Goal: Information Seeking & Learning: Learn about a topic

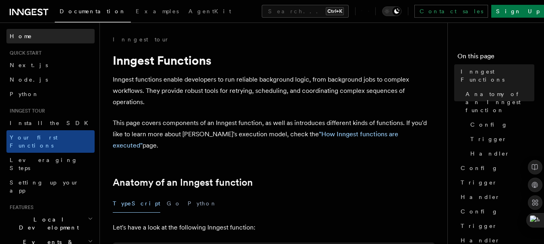
click at [11, 42] on link "Home" at bounding box center [50, 36] width 88 height 14
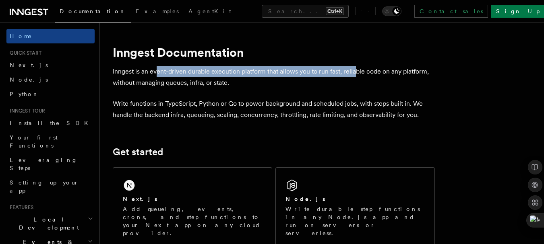
drag, startPoint x: 157, startPoint y: 70, endPoint x: 354, endPoint y: 72, distance: 196.8
click at [354, 72] on p "Inngest is an event-driven durable execution platform that allows you to run fa…" at bounding box center [274, 77] width 322 height 23
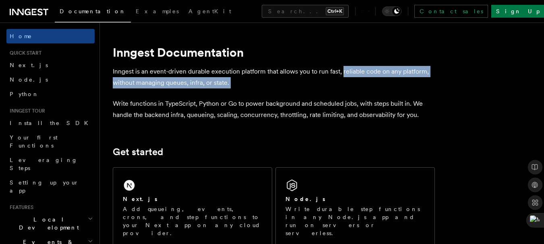
drag, startPoint x: 354, startPoint y: 72, endPoint x: 380, endPoint y: 80, distance: 27.3
click at [380, 80] on p "Inngest is an event-driven durable execution platform that allows you to run fa…" at bounding box center [274, 77] width 322 height 23
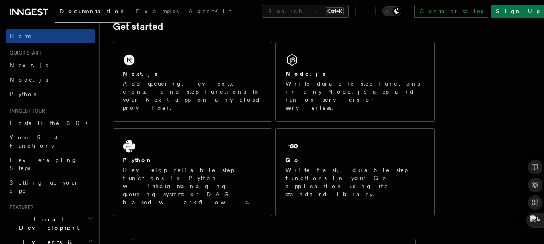
scroll to position [110, 0]
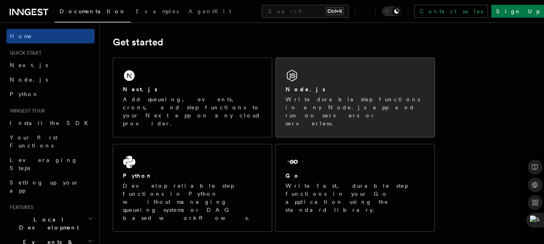
click at [357, 82] on div "Node.js Write durable step functions in any Node.js app and run on servers or s…" at bounding box center [355, 97] width 159 height 79
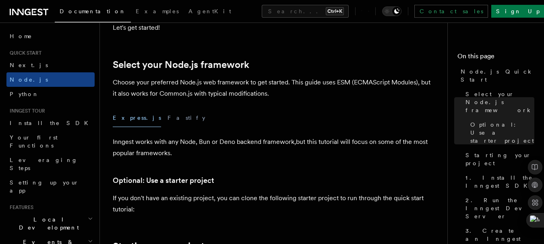
scroll to position [166, 0]
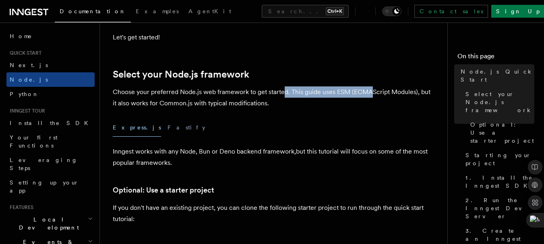
drag, startPoint x: 285, startPoint y: 92, endPoint x: 373, endPoint y: 93, distance: 87.7
click at [373, 93] on p "Choose your preferred Node.js web framework to get started. This guide uses ESM…" at bounding box center [274, 98] width 322 height 23
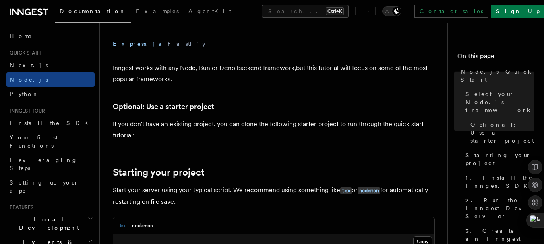
scroll to position [257, 0]
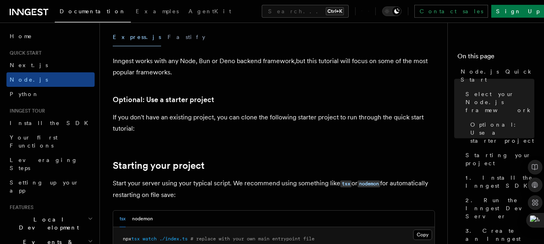
drag, startPoint x: 202, startPoint y: 91, endPoint x: 132, endPoint y: 93, distance: 70.1
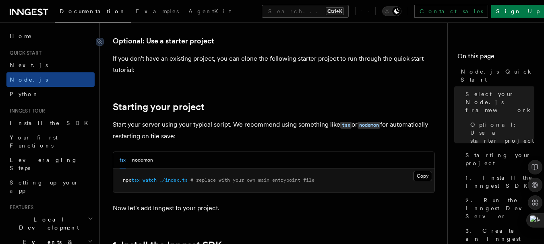
scroll to position [316, 0]
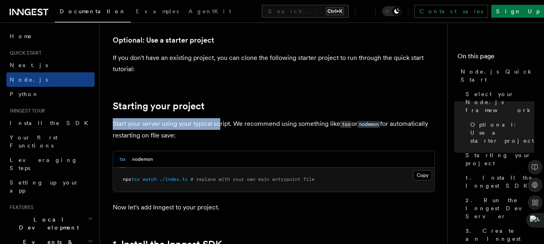
drag, startPoint x: 116, startPoint y: 118, endPoint x: 218, endPoint y: 126, distance: 101.7
click at [218, 126] on p "Start your server using your typical script. We recommend using something like …" at bounding box center [274, 129] width 322 height 23
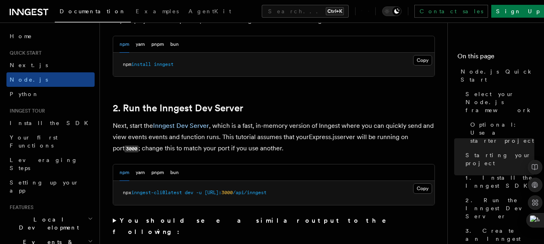
scroll to position [588, 0]
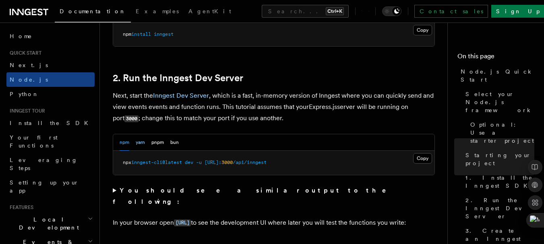
drag, startPoint x: 148, startPoint y: 143, endPoint x: 143, endPoint y: 142, distance: 4.9
click at [143, 142] on div "npm yarn pnpm bun" at bounding box center [149, 142] width 59 height 17
click at [143, 142] on button "yarn" at bounding box center [140, 142] width 9 height 17
click at [157, 142] on button "pnpm" at bounding box center [157, 142] width 12 height 17
click at [176, 141] on button "bun" at bounding box center [174, 142] width 8 height 17
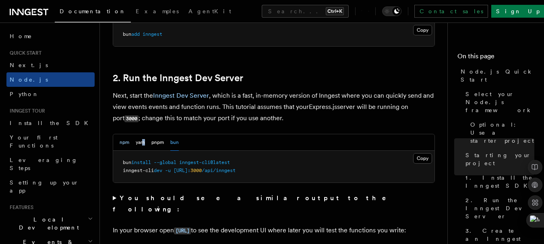
click at [125, 138] on button "npm" at bounding box center [125, 142] width 10 height 17
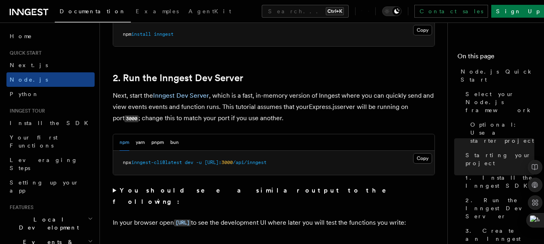
click at [232, 119] on p "Next, start the Inngest Dev Server , which is a fast, in-memory version of Inng…" at bounding box center [274, 107] width 322 height 34
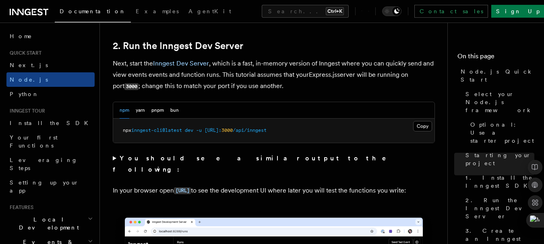
scroll to position [621, 0]
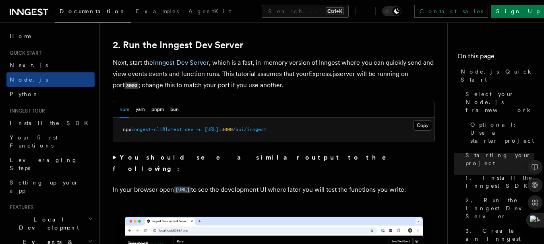
click at [117, 158] on summary "You should see a similar output to the following:" at bounding box center [274, 163] width 322 height 23
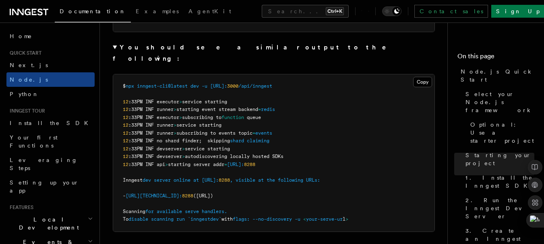
scroll to position [734, 0]
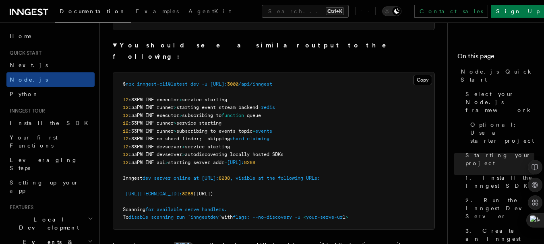
click at [116, 48] on summary "You should see a similar output to the following:" at bounding box center [274, 51] width 322 height 23
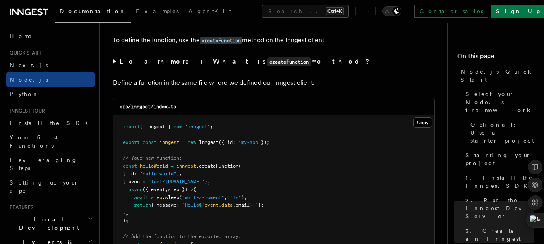
scroll to position [1558, 0]
click at [115, 62] on summary "Learn more: What is createFunction method?" at bounding box center [274, 62] width 322 height 12
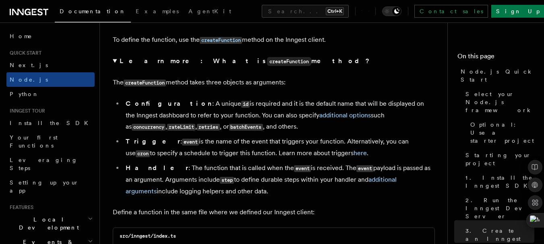
click at [227, 108] on li "Configuration : A unique id is required and it is the default name that will be…" at bounding box center [279, 115] width 312 height 35
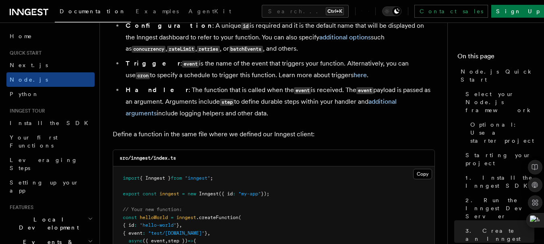
scroll to position [1624, 0]
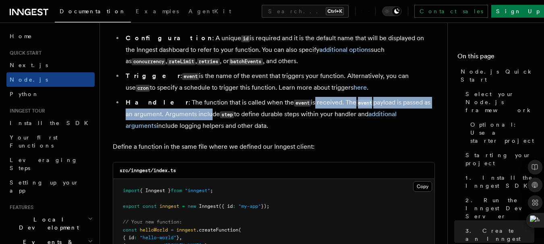
drag, startPoint x: 275, startPoint y: 102, endPoint x: 196, endPoint y: 110, distance: 79.7
click at [196, 110] on li "Handler : The function that is called when the event is received. The event pay…" at bounding box center [279, 114] width 312 height 35
drag, startPoint x: 196, startPoint y: 110, endPoint x: 319, endPoint y: 102, distance: 123.5
click at [319, 102] on li "Handler : The function that is called when the event is received. The event pay…" at bounding box center [279, 114] width 312 height 35
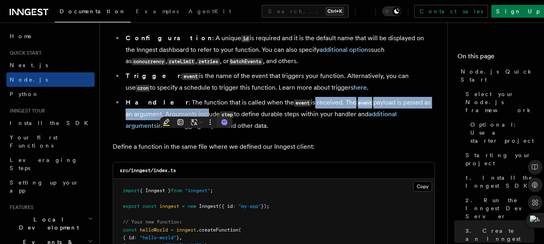
click at [319, 102] on li "Handler : The function that is called when the event is received. The event pay…" at bounding box center [279, 114] width 312 height 35
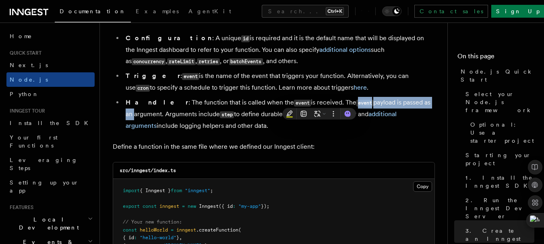
drag, startPoint x: 319, startPoint y: 102, endPoint x: 420, endPoint y: 103, distance: 100.6
click at [420, 103] on li "Handler : The function that is called when the event is received. The event pay…" at bounding box center [279, 114] width 312 height 35
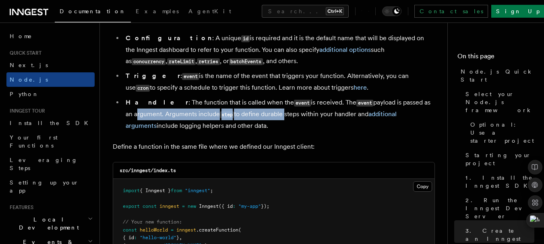
drag, startPoint x: 126, startPoint y: 118, endPoint x: 276, endPoint y: 116, distance: 150.5
click at [276, 116] on li "Handler : The function that is called when the event is received. The event pay…" at bounding box center [279, 114] width 312 height 35
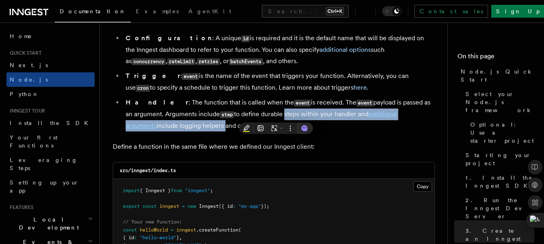
drag, startPoint x: 276, startPoint y: 116, endPoint x: 175, endPoint y: 124, distance: 101.3
click at [175, 124] on li "Handler : The function that is called when the event is received. The event pay…" at bounding box center [279, 114] width 312 height 35
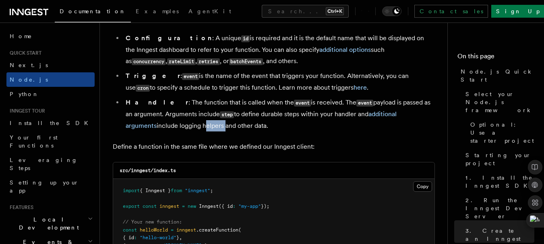
click at [175, 124] on li "Handler : The function that is called when the event is received. The event pay…" at bounding box center [279, 114] width 312 height 35
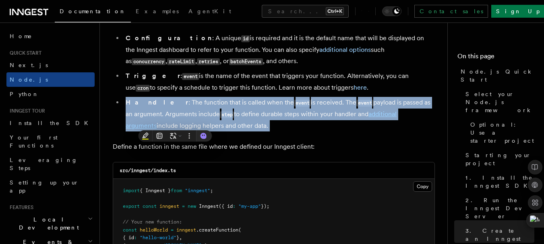
drag, startPoint x: 175, startPoint y: 124, endPoint x: 310, endPoint y: 125, distance: 134.4
click at [310, 125] on li "Handler : The function that is called when the event is received. The event pay…" at bounding box center [279, 114] width 312 height 35
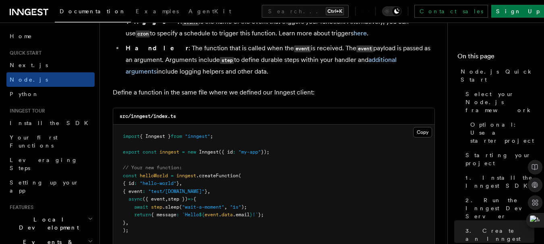
scroll to position [1686, 0]
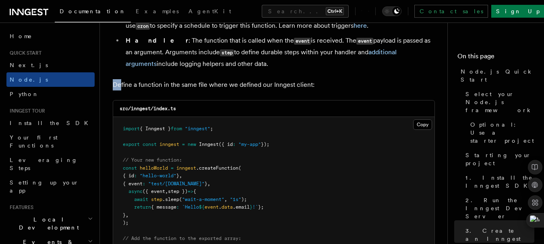
drag, startPoint x: 120, startPoint y: 80, endPoint x: 284, endPoint y: 76, distance: 163.9
drag, startPoint x: 193, startPoint y: 83, endPoint x: 335, endPoint y: 76, distance: 142.2
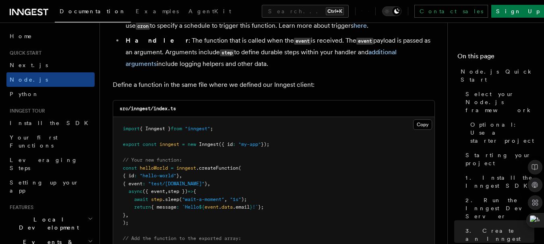
click at [314, 83] on p "Define a function in the same file where we defined our Inngest client:" at bounding box center [274, 84] width 322 height 11
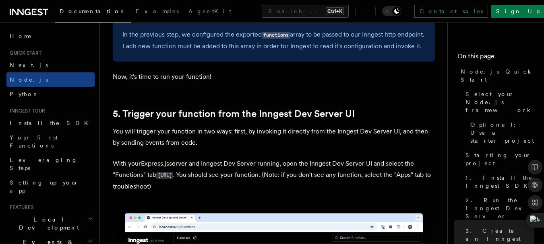
scroll to position [1950, 0]
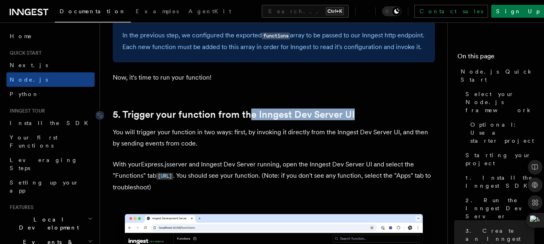
drag, startPoint x: 371, startPoint y: 128, endPoint x: 250, endPoint y: 128, distance: 121.1
click at [250, 120] on h2 "5. Trigger your function from the Inngest Dev Server UI" at bounding box center [274, 114] width 322 height 11
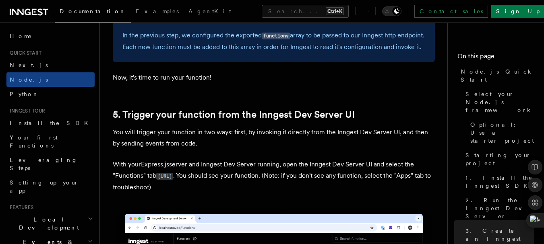
click at [339, 149] on p "You will trigger your function in two ways: first, by invoking it directly from…" at bounding box center [274, 138] width 322 height 23
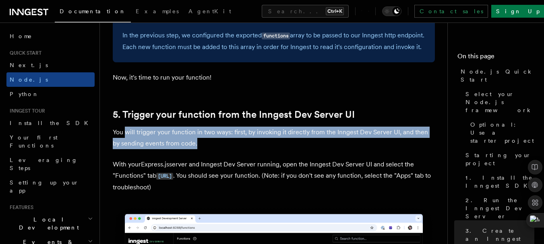
drag, startPoint x: 204, startPoint y: 157, endPoint x: 126, endPoint y: 144, distance: 79.4
click at [126, 144] on p "You will trigger your function in two ways: first, by invoking it directly from…" at bounding box center [274, 138] width 322 height 23
click at [207, 149] on p "You will trigger your function in two ways: first, by invoking it directly from…" at bounding box center [274, 138] width 322 height 23
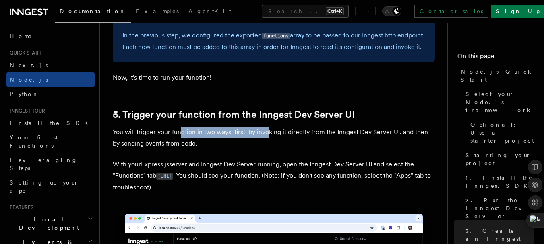
drag, startPoint x: 180, startPoint y: 147, endPoint x: 266, endPoint y: 145, distance: 86.2
click at [266, 145] on p "You will trigger your function in two ways: first, by invoking it directly from…" at bounding box center [274, 138] width 322 height 23
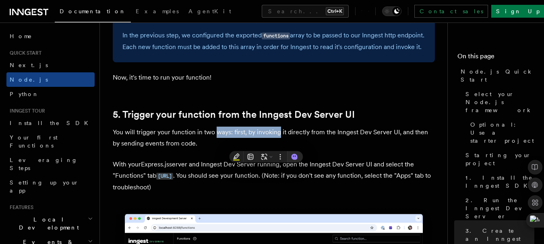
drag, startPoint x: 266, startPoint y: 145, endPoint x: 223, endPoint y: 147, distance: 43.1
click at [223, 147] on p "You will trigger your function in two ways: first, by invoking it directly from…" at bounding box center [274, 138] width 322 height 23
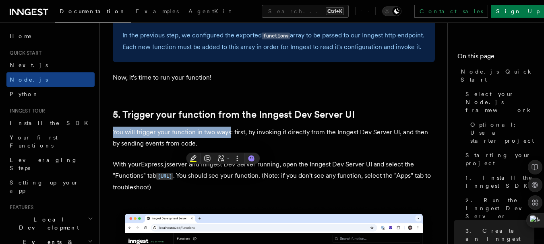
drag, startPoint x: 223, startPoint y: 147, endPoint x: 321, endPoint y: 138, distance: 98.2
click at [321, 138] on p "You will trigger your function in two ways: first, by invoking it directly from…" at bounding box center [274, 138] width 322 height 23
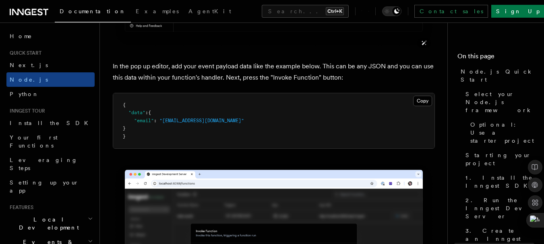
scroll to position [2558, 0]
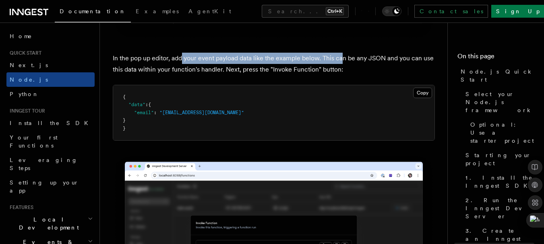
drag, startPoint x: 183, startPoint y: 74, endPoint x: 343, endPoint y: 72, distance: 160.2
click at [343, 72] on p "In the pop up editor, add your event payload data like the example below. This …" at bounding box center [274, 64] width 322 height 23
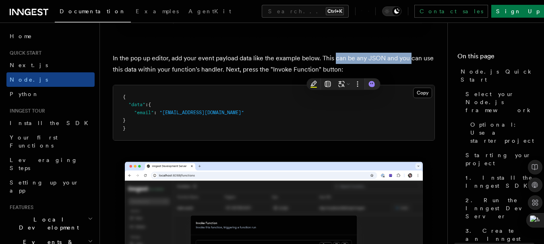
drag, startPoint x: 343, startPoint y: 72, endPoint x: 411, endPoint y: 68, distance: 67.3
click at [411, 68] on p "In the pop up editor, add your event payload data like the example below. This …" at bounding box center [274, 64] width 322 height 23
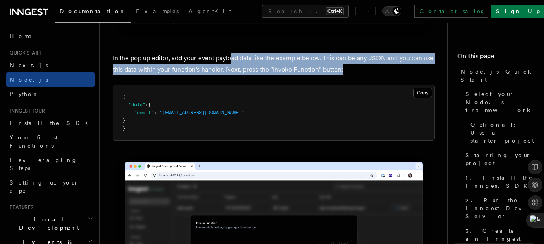
drag, startPoint x: 350, startPoint y: 83, endPoint x: 229, endPoint y: 73, distance: 121.1
click at [229, 73] on p "In the pop up editor, add your event payload data like the example below. This …" at bounding box center [274, 64] width 322 height 23
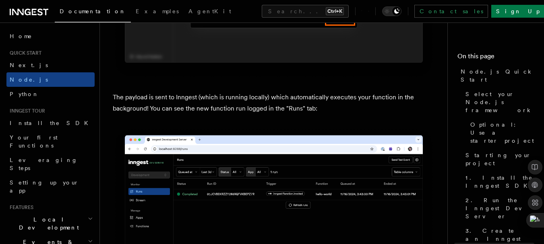
scroll to position [2841, 0]
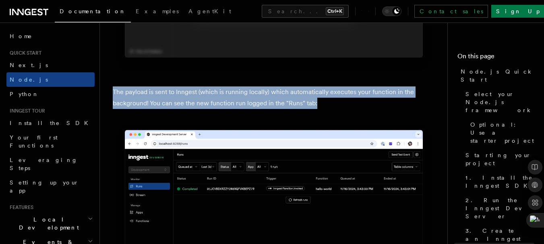
drag, startPoint x: 111, startPoint y: 101, endPoint x: 320, endPoint y: 113, distance: 210.0
click at [320, 109] on p "The payload is sent to Inngest (which is running locally) which automatically e…" at bounding box center [274, 98] width 322 height 23
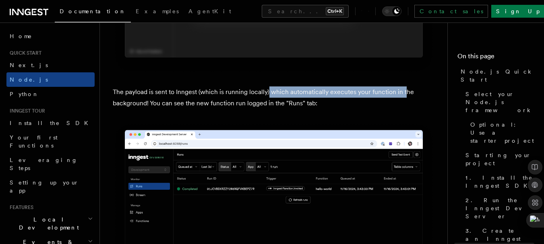
drag, startPoint x: 269, startPoint y: 103, endPoint x: 404, endPoint y: 101, distance: 134.8
click at [404, 101] on p "The payload is sent to Inngest (which is running locally) which automatically e…" at bounding box center [274, 98] width 322 height 23
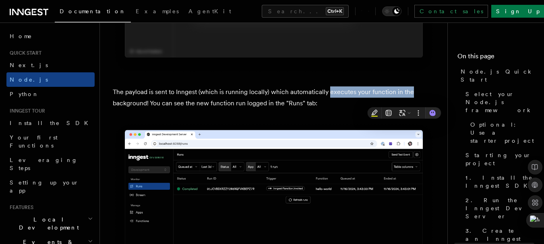
drag, startPoint x: 404, startPoint y: 101, endPoint x: 329, endPoint y: 103, distance: 74.9
click at [329, 103] on p "The payload is sent to Inngest (which is running locally) which automatically e…" at bounding box center [274, 98] width 322 height 23
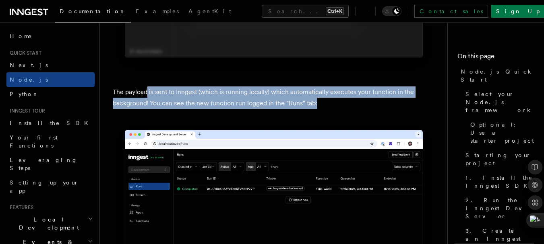
drag, startPoint x: 318, startPoint y: 115, endPoint x: 147, endPoint y: 108, distance: 172.0
click at [147, 108] on p "The payload is sent to Inngest (which is running locally) which automatically e…" at bounding box center [274, 98] width 322 height 23
drag, startPoint x: 147, startPoint y: 108, endPoint x: 278, endPoint y: 115, distance: 131.8
click at [278, 109] on p "The payload is sent to Inngest (which is running locally) which automatically e…" at bounding box center [274, 98] width 322 height 23
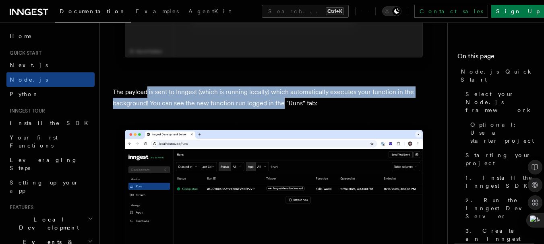
click at [278, 109] on p "The payload is sent to Inngest (which is running locally) which automatically e…" at bounding box center [274, 98] width 322 height 23
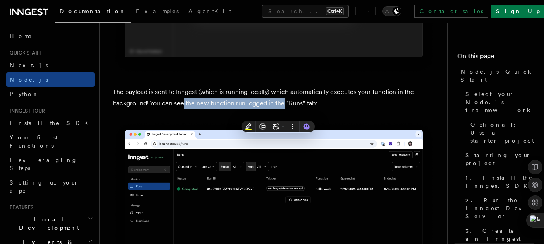
drag, startPoint x: 278, startPoint y: 115, endPoint x: 184, endPoint y: 114, distance: 94.2
click at [184, 109] on p "The payload is sent to Inngest (which is running locally) which automatically e…" at bounding box center [274, 98] width 322 height 23
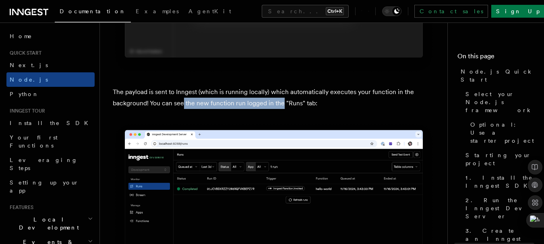
click at [184, 109] on p "The payload is sent to Inngest (which is running locally) which automatically e…" at bounding box center [274, 98] width 322 height 23
drag, startPoint x: 321, startPoint y: 112, endPoint x: 178, endPoint y: 118, distance: 143.0
click at [178, 109] on p "The payload is sent to Inngest (which is running locally) which automatically e…" at bounding box center [274, 98] width 322 height 23
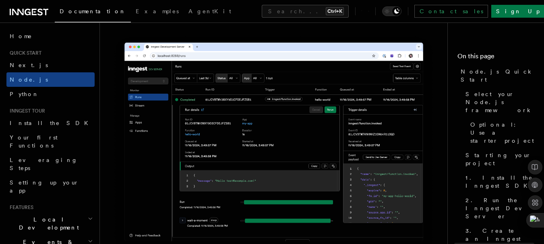
scroll to position [3201, 0]
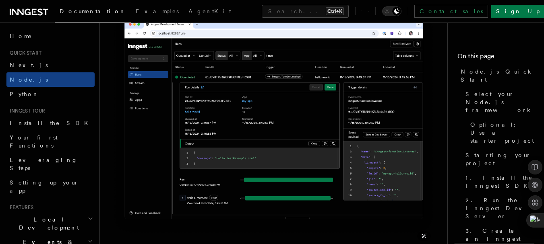
click at [242, 126] on img at bounding box center [274, 123] width 322 height 223
click at [292, 120] on img at bounding box center [274, 123] width 322 height 223
click at [230, 145] on img at bounding box center [274, 123] width 322 height 223
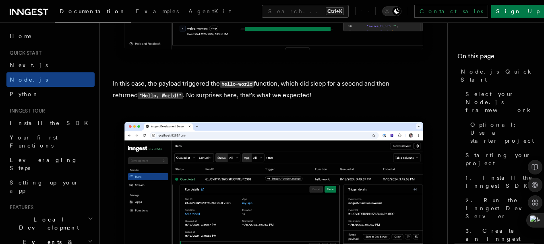
scroll to position [3372, 0]
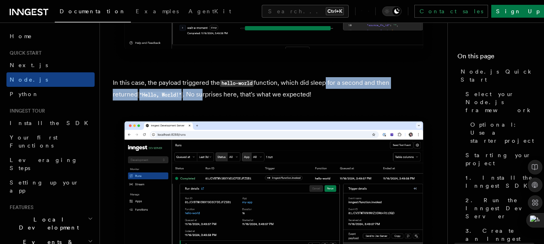
drag, startPoint x: 178, startPoint y: 109, endPoint x: 336, endPoint y: 95, distance: 158.4
click at [336, 95] on p "In this case, the payload triggered the hello-world function, which did sleep f…" at bounding box center [274, 88] width 322 height 23
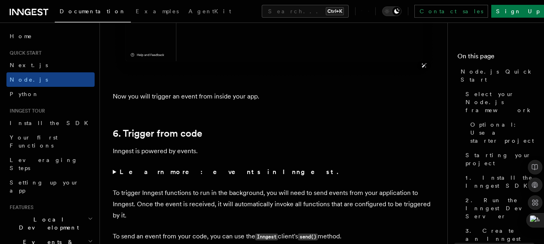
scroll to position [4162, 0]
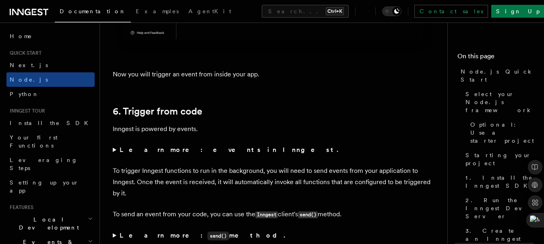
click at [117, 156] on summary "Learn more: events in Inngest." at bounding box center [274, 149] width 322 height 11
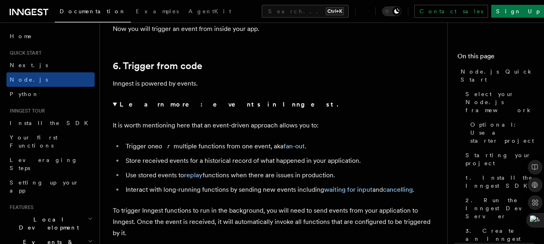
scroll to position [4209, 0]
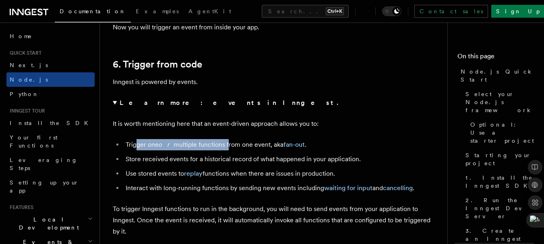
drag, startPoint x: 136, startPoint y: 158, endPoint x: 226, endPoint y: 154, distance: 90.6
click at [226, 151] on li "Trigger one or multiple functions from one event, aka fan-out ." at bounding box center [279, 144] width 312 height 11
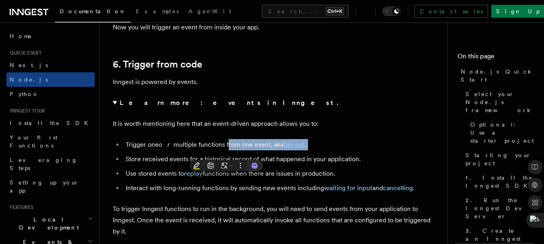
drag, startPoint x: 226, startPoint y: 154, endPoint x: 319, endPoint y: 157, distance: 93.0
click at [319, 151] on li "Trigger one or multiple functions from one event, aka fan-out ." at bounding box center [279, 144] width 312 height 11
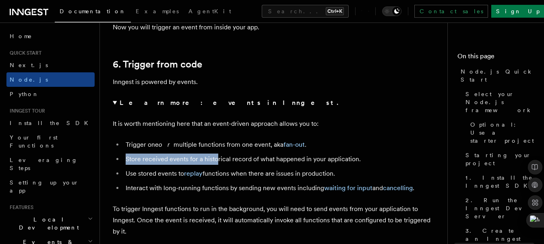
drag, startPoint x: 127, startPoint y: 173, endPoint x: 217, endPoint y: 168, distance: 89.9
click at [217, 165] on li "Store received events for a historical record of what happened in your applicat…" at bounding box center [279, 159] width 312 height 11
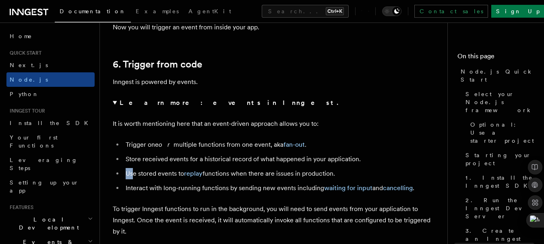
drag, startPoint x: 132, startPoint y: 186, endPoint x: 239, endPoint y: 179, distance: 106.9
click at [239, 179] on ul "Trigger one or multiple functions from one event, aka fan-out . Store received …" at bounding box center [274, 166] width 322 height 55
drag, startPoint x: 227, startPoint y: 185, endPoint x: 135, endPoint y: 185, distance: 91.4
click at [135, 180] on li "Use stored events to replay functions when there are issues in production." at bounding box center [279, 173] width 312 height 11
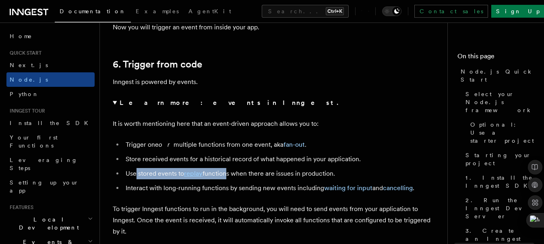
click at [135, 180] on li "Use stored events to replay functions when there are issues in production." at bounding box center [279, 173] width 312 height 11
drag, startPoint x: 135, startPoint y: 185, endPoint x: 262, endPoint y: 183, distance: 126.8
click at [262, 180] on li "Use stored events to replay functions when there are issues in production." at bounding box center [279, 173] width 312 height 11
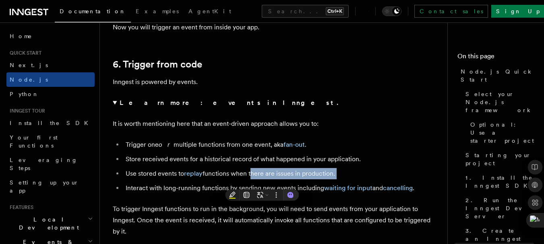
drag, startPoint x: 262, startPoint y: 183, endPoint x: 351, endPoint y: 187, distance: 88.6
click at [351, 180] on li "Use stored events to replay functions when there are issues in production." at bounding box center [279, 173] width 312 height 11
drag, startPoint x: 351, startPoint y: 187, endPoint x: 241, endPoint y: 186, distance: 109.5
click at [241, 180] on li "Use stored events to replay functions when there are issues in production." at bounding box center [279, 173] width 312 height 11
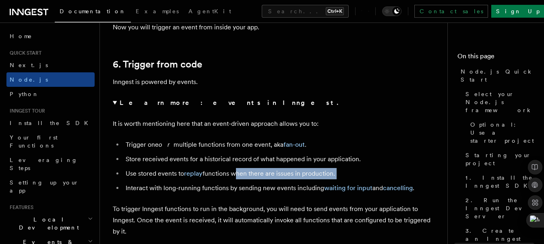
click at [241, 180] on li "Use stored events to replay functions when there are issues in production." at bounding box center [279, 173] width 312 height 11
drag, startPoint x: 241, startPoint y: 186, endPoint x: 336, endPoint y: 187, distance: 95.4
click at [336, 180] on li "Use stored events to replay functions when there are issues in production." at bounding box center [279, 173] width 312 height 11
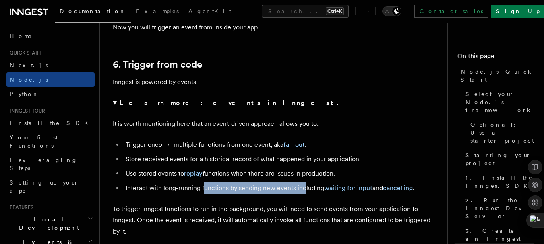
drag, startPoint x: 203, startPoint y: 197, endPoint x: 303, endPoint y: 199, distance: 100.6
click at [303, 194] on li "Interact with long-running functions by sending new events including waiting fo…" at bounding box center [279, 188] width 312 height 11
drag, startPoint x: 303, startPoint y: 199, endPoint x: 244, endPoint y: 200, distance: 59.6
click at [244, 194] on li "Interact with long-running functions by sending new events including waiting fo…" at bounding box center [279, 188] width 312 height 11
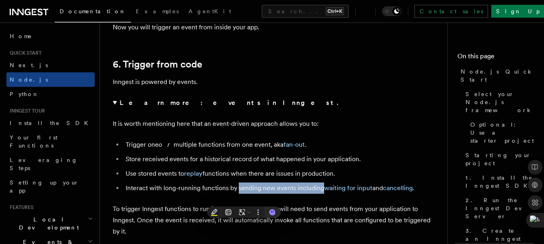
click at [244, 194] on li "Interact with long-running functions by sending new events including waiting fo…" at bounding box center [279, 188] width 312 height 11
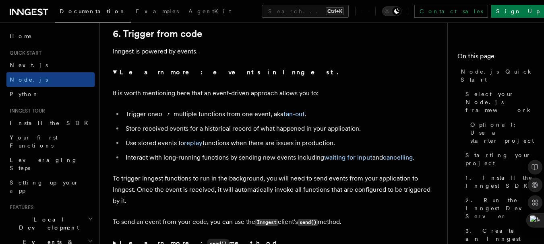
scroll to position [4242, 0]
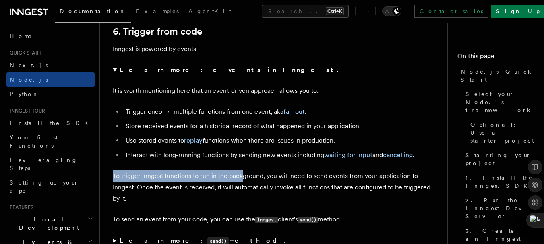
drag, startPoint x: 112, startPoint y: 192, endPoint x: 243, endPoint y: 188, distance: 130.9
click at [243, 188] on p "To trigger Inngest functions to run in the background, you will need to send ev…" at bounding box center [274, 188] width 322 height 34
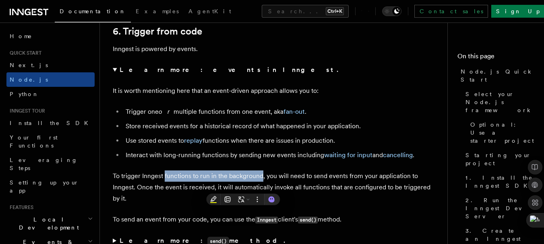
drag, startPoint x: 243, startPoint y: 188, endPoint x: 179, endPoint y: 191, distance: 64.5
click at [179, 191] on p "To trigger Inngest functions to run in the background, you will need to send ev…" at bounding box center [274, 188] width 322 height 34
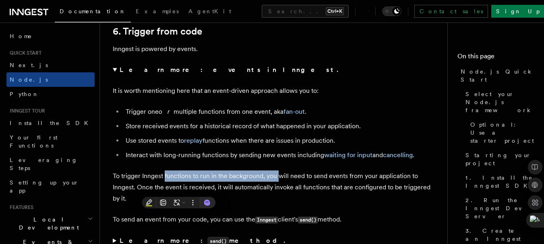
drag, startPoint x: 179, startPoint y: 191, endPoint x: 275, endPoint y: 186, distance: 96.3
click at [275, 186] on p "To trigger Inngest functions to run in the background, you will need to send ev…" at bounding box center [274, 188] width 322 height 34
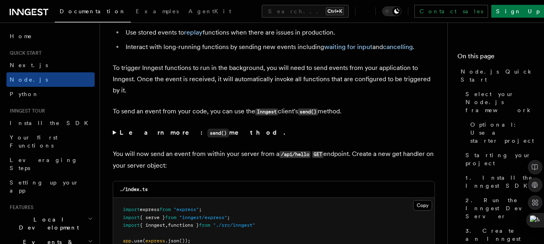
scroll to position [4352, 0]
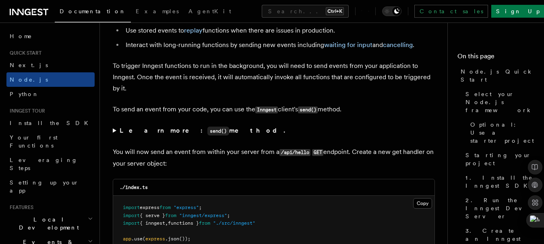
click at [125, 134] on strong "Learn more: send() method." at bounding box center [203, 131] width 167 height 8
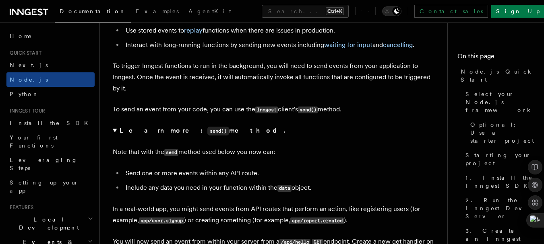
click at [122, 134] on strong "Learn more: send() method." at bounding box center [203, 131] width 167 height 8
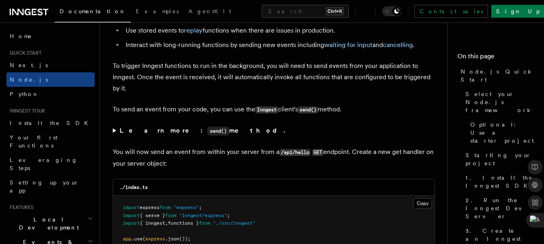
click at [122, 134] on strong "Learn more: send() method." at bounding box center [203, 131] width 167 height 8
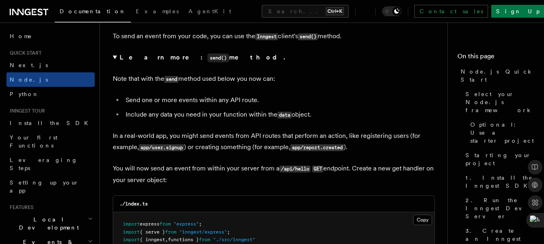
scroll to position [4426, 0]
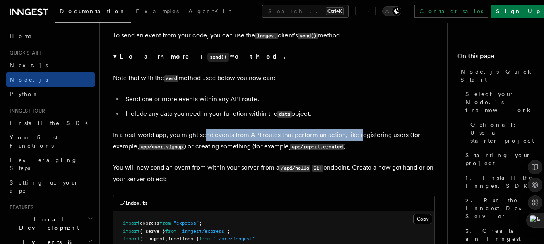
drag, startPoint x: 207, startPoint y: 147, endPoint x: 363, endPoint y: 143, distance: 155.4
click at [363, 143] on p "In a real-world app, you might send events from API routes that perform an acti…" at bounding box center [274, 141] width 322 height 23
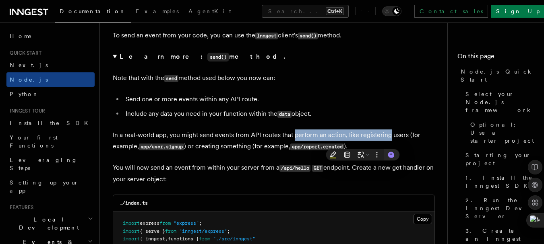
drag, startPoint x: 363, startPoint y: 143, endPoint x: 303, endPoint y: 151, distance: 60.1
click at [303, 151] on p "In a real-world app, you might send events from API routes that perform an acti…" at bounding box center [274, 141] width 322 height 23
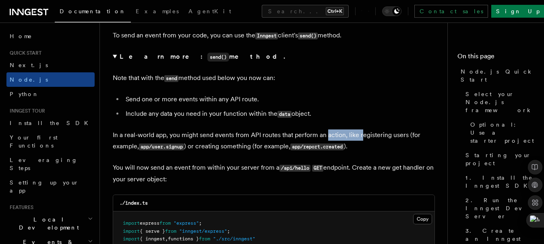
drag, startPoint x: 328, startPoint y: 147, endPoint x: 406, endPoint y: 149, distance: 77.3
click at [406, 149] on p "In a real-world app, you might send events from API routes that perform an acti…" at bounding box center [274, 141] width 322 height 23
click at [243, 153] on p "In a real-world app, you might send events from API routes that perform an acti…" at bounding box center [274, 141] width 322 height 23
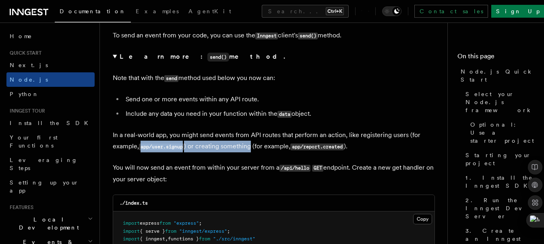
drag, startPoint x: 243, startPoint y: 158, endPoint x: 144, endPoint y: 163, distance: 99.6
click at [144, 153] on p "In a real-world app, you might send events from API routes that perform an acti…" at bounding box center [274, 141] width 322 height 23
drag, startPoint x: 144, startPoint y: 163, endPoint x: 246, endPoint y: 157, distance: 102.0
click at [246, 153] on p "In a real-world app, you might send events from API routes that perform an acti…" at bounding box center [274, 141] width 322 height 23
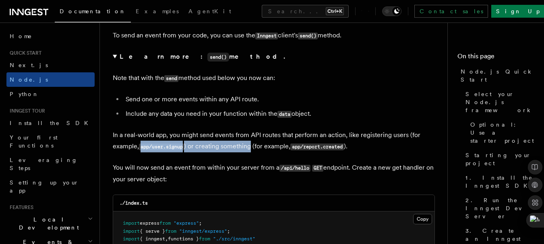
click at [246, 153] on p "In a real-world app, you might send events from API routes that perform an acti…" at bounding box center [274, 141] width 322 height 23
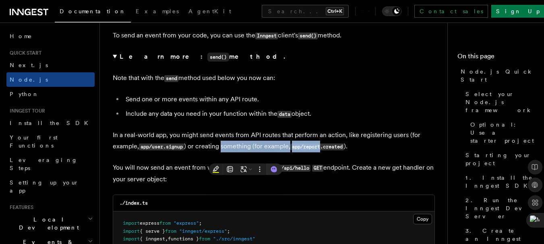
drag, startPoint x: 246, startPoint y: 157, endPoint x: 307, endPoint y: 158, distance: 61.2
click at [307, 153] on p "In a real-world app, you might send events from API routes that perform an acti…" at bounding box center [274, 141] width 322 height 23
click at [307, 151] on code "app/report.created" at bounding box center [317, 147] width 54 height 7
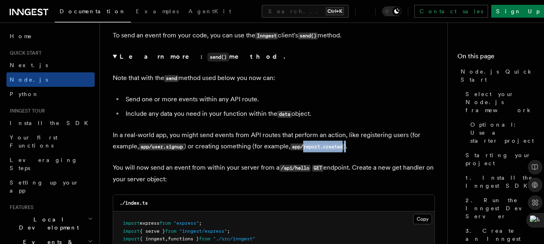
drag, startPoint x: 307, startPoint y: 158, endPoint x: 347, endPoint y: 159, distance: 40.3
click at [344, 151] on code "app/report.created" at bounding box center [317, 147] width 54 height 7
click at [341, 151] on code "app/report.created" at bounding box center [317, 147] width 54 height 7
click at [138, 60] on strong "Learn more: send() method." at bounding box center [203, 57] width 167 height 8
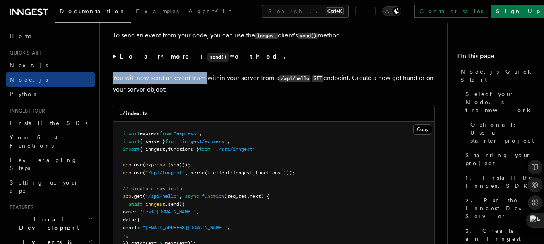
drag, startPoint x: 109, startPoint y: 86, endPoint x: 207, endPoint y: 90, distance: 97.9
click at [207, 90] on p "You will now send an event from within your server from a /api/hello GET endpoi…" at bounding box center [274, 83] width 322 height 23
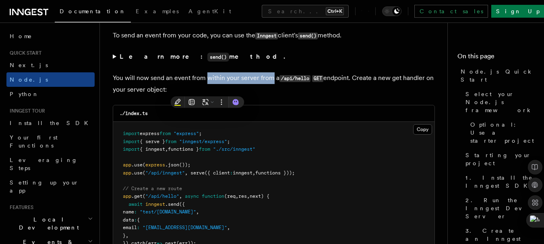
drag, startPoint x: 207, startPoint y: 90, endPoint x: 268, endPoint y: 91, distance: 61.2
click at [268, 91] on p "You will now send an event from within your server from a /api/hello GET endpoi…" at bounding box center [274, 83] width 322 height 23
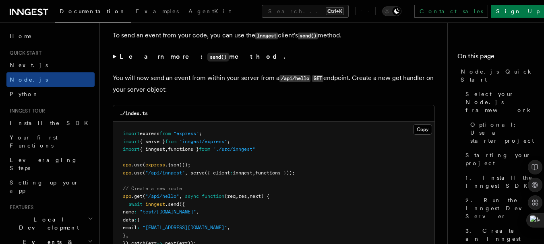
click at [170, 95] on p "You will now send an event from within your server from a /api/hello GET endpoi…" at bounding box center [274, 83] width 322 height 23
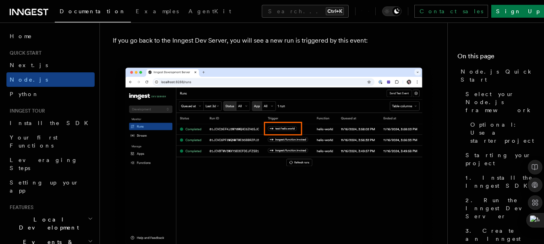
scroll to position [4957, 0]
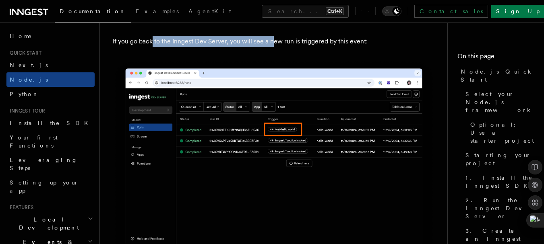
drag, startPoint x: 153, startPoint y: 60, endPoint x: 273, endPoint y: 66, distance: 120.5
click at [273, 47] on p "If you go back to the Inngest Dev Server, you will see a new run is triggered b…" at bounding box center [274, 41] width 322 height 11
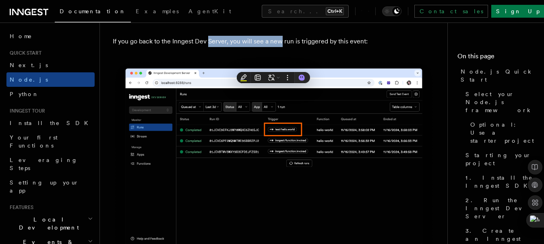
drag, startPoint x: 273, startPoint y: 66, endPoint x: 219, endPoint y: 61, distance: 54.1
click at [219, 47] on p "If you go back to the Inngest Dev Server, you will see a new run is triggered b…" at bounding box center [274, 41] width 322 height 11
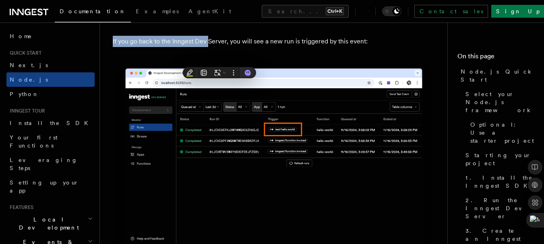
drag, startPoint x: 219, startPoint y: 61, endPoint x: 372, endPoint y: 61, distance: 152.5
click at [372, 47] on p "If you go back to the Inngest Dev Server, you will see a new run is triggered b…" at bounding box center [274, 41] width 322 height 11
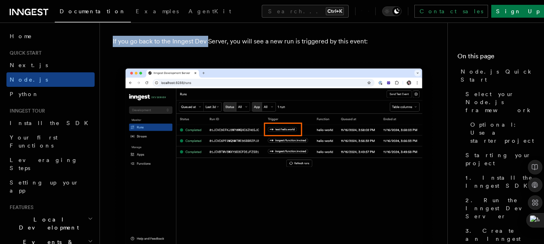
click at [372, 47] on p "If you go back to the Inngest Dev Server, you will see a new run is triggered b…" at bounding box center [274, 41] width 322 height 11
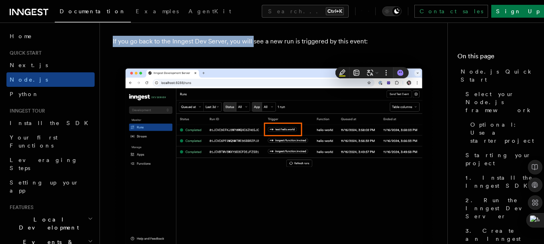
drag, startPoint x: 372, startPoint y: 61, endPoint x: 258, endPoint y: 60, distance: 113.5
click at [258, 47] on p "If you go back to the Inngest Dev Server, you will see a new run is triggered b…" at bounding box center [274, 41] width 322 height 11
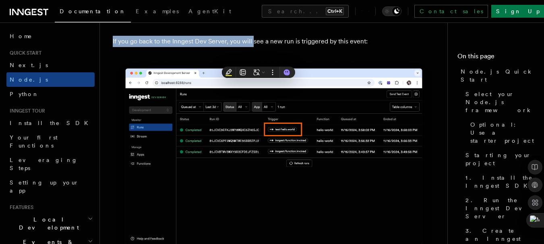
drag, startPoint x: 258, startPoint y: 60, endPoint x: 369, endPoint y: 64, distance: 111.1
click at [369, 47] on p "If you go back to the Inngest Dev Server, you will see a new run is triggered b…" at bounding box center [274, 41] width 322 height 11
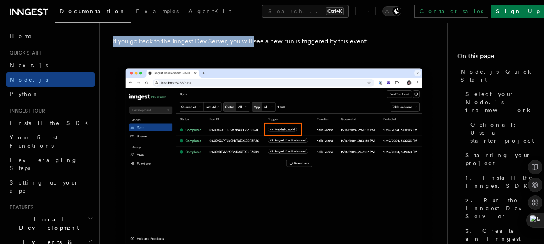
click at [369, 47] on p "If you go back to the Inngest Dev Server, you will see a new run is triggered b…" at bounding box center [274, 41] width 322 height 11
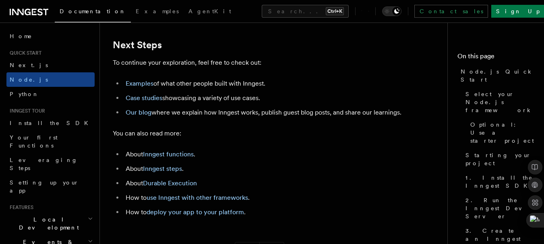
scroll to position [5241, 0]
click at [137, 87] on link "Examples" at bounding box center [140, 83] width 28 height 8
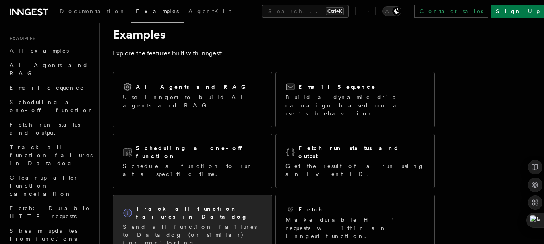
scroll to position [10, 0]
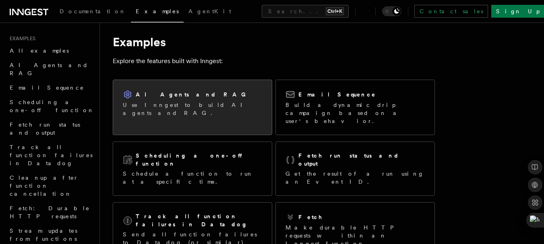
click at [194, 100] on div "AI Agents and RAG Use Inngest to build AI agents and RAG." at bounding box center [192, 103] width 139 height 27
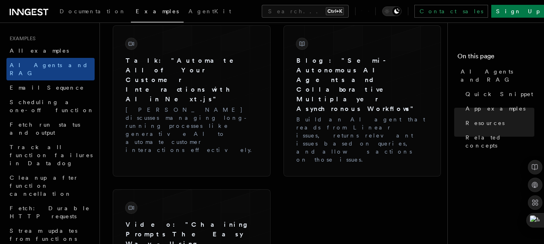
scroll to position [1351, 0]
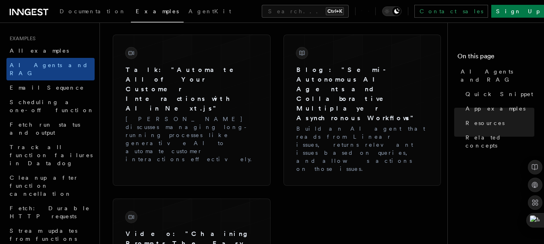
drag, startPoint x: 206, startPoint y: 140, endPoint x: 133, endPoint y: 145, distance: 73.4
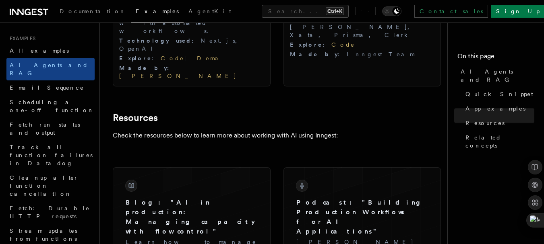
scroll to position [1024, 0]
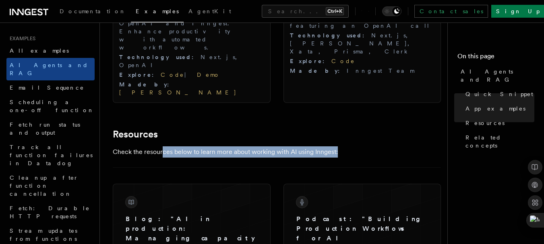
drag, startPoint x: 161, startPoint y: 97, endPoint x: 341, endPoint y: 99, distance: 179.9
click at [341, 147] on p "Check the resources below to learn more about working with AI using Inngest:" at bounding box center [274, 152] width 322 height 11
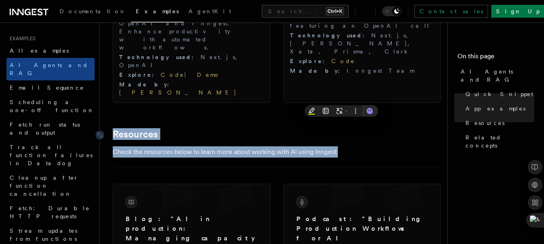
drag, startPoint x: 341, startPoint y: 99, endPoint x: 127, endPoint y: 83, distance: 215.2
click at [127, 129] on link "Resources" at bounding box center [135, 134] width 45 height 11
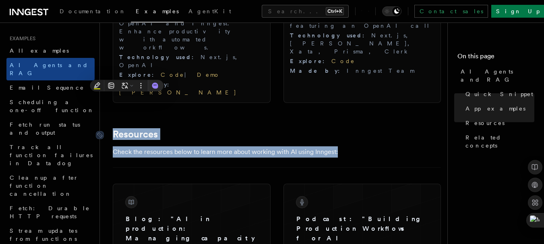
scroll to position [1061, 0]
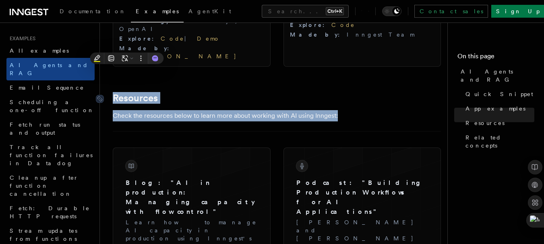
drag, startPoint x: 127, startPoint y: 83, endPoint x: 194, endPoint y: 81, distance: 66.8
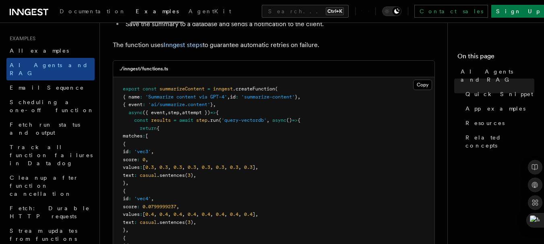
scroll to position [211, 0]
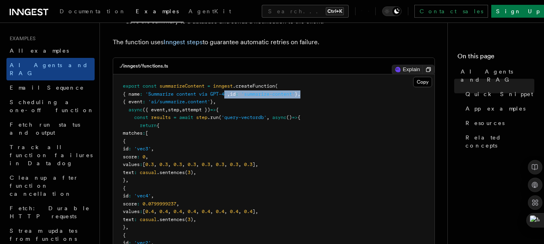
drag, startPoint x: 232, startPoint y: 93, endPoint x: 318, endPoint y: 91, distance: 85.8
drag, startPoint x: 238, startPoint y: 103, endPoint x: 145, endPoint y: 99, distance: 92.6
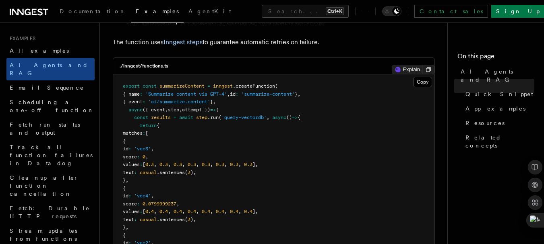
click at [142, 99] on span "{ event" at bounding box center [133, 102] width 20 height 6
drag, startPoint x: 212, startPoint y: 119, endPoint x: 312, endPoint y: 115, distance: 100.3
click at [300, 115] on span "const results = await step .run ( 'query-vectordb' , async () => {" at bounding box center [211, 118] width 177 height 6
click at [300, 115] on span "{" at bounding box center [298, 118] width 3 height 6
drag, startPoint x: 268, startPoint y: 118, endPoint x: 321, endPoint y: 117, distance: 53.5
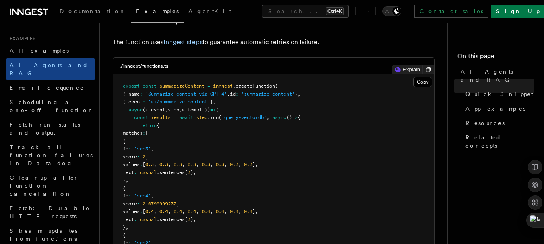
drag, startPoint x: 142, startPoint y: 144, endPoint x: 196, endPoint y: 182, distance: 65.7
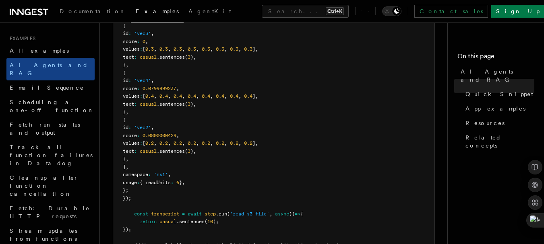
scroll to position [329, 0]
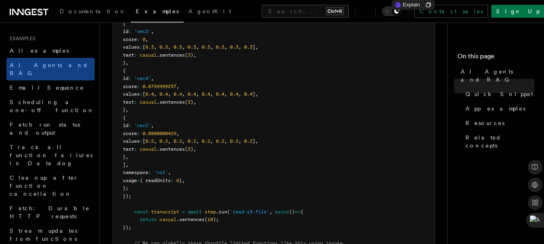
drag, startPoint x: 144, startPoint y: 169, endPoint x: 201, endPoint y: 171, distance: 56.8
click at [201, 171] on pre "export const summarizeContent = inngest .createFunction ( { name : 'Summarize c…" at bounding box center [273, 228] width 321 height 542
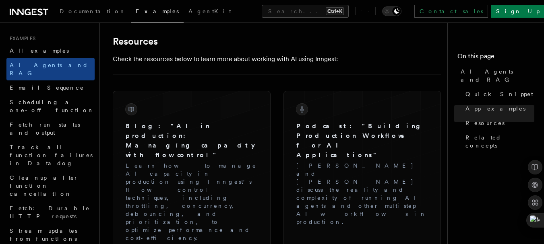
scroll to position [1121, 0]
